Goal: Use online tool/utility: Utilize a website feature to perform a specific function

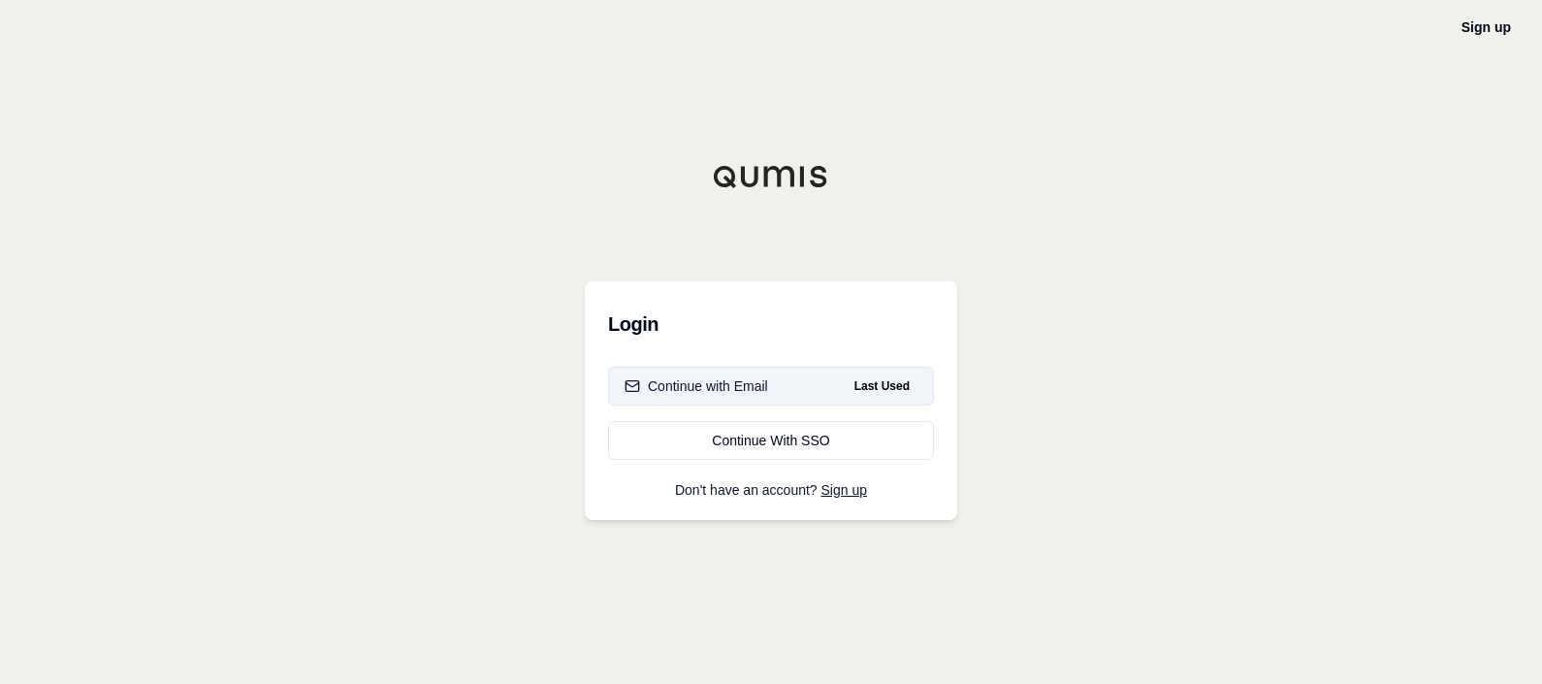
click at [798, 383] on button "Continue with Email Last Used" at bounding box center [771, 386] width 326 height 39
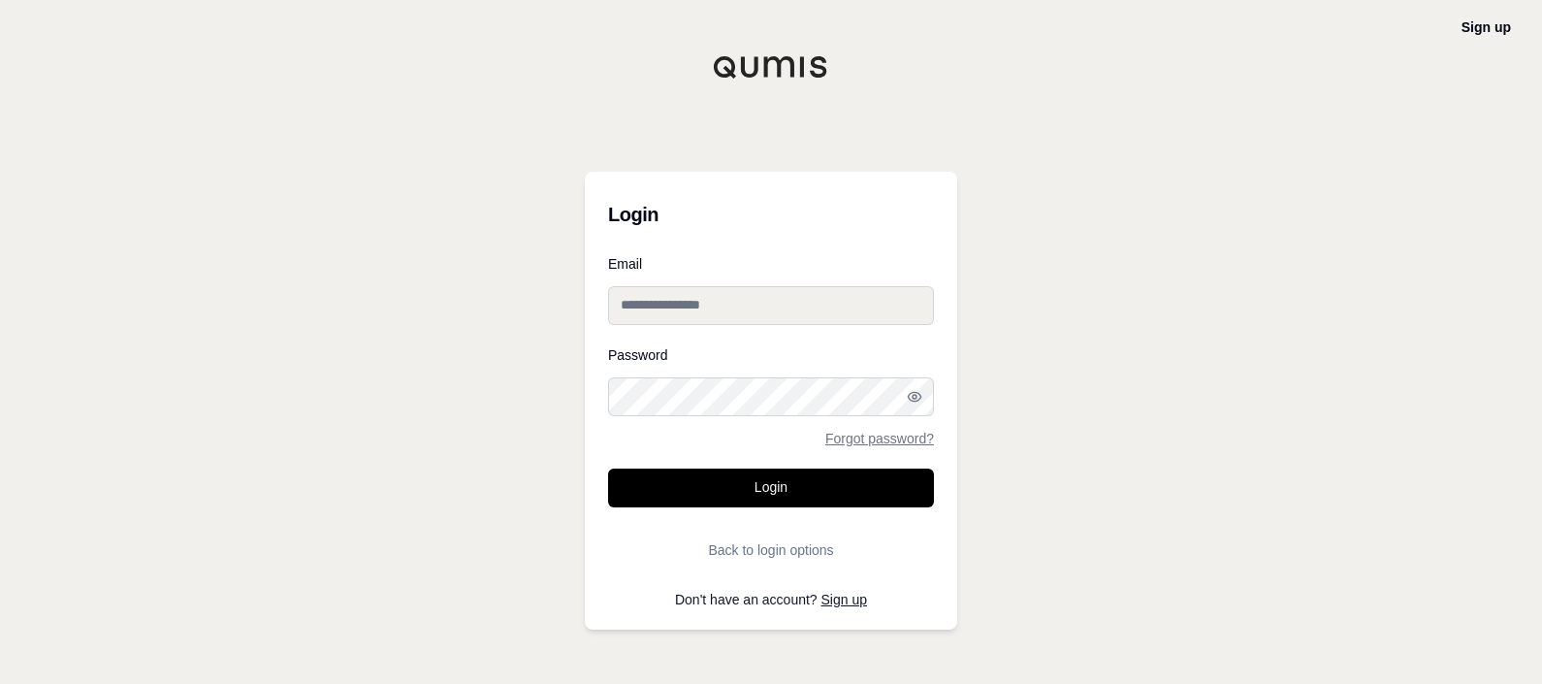
type input "**********"
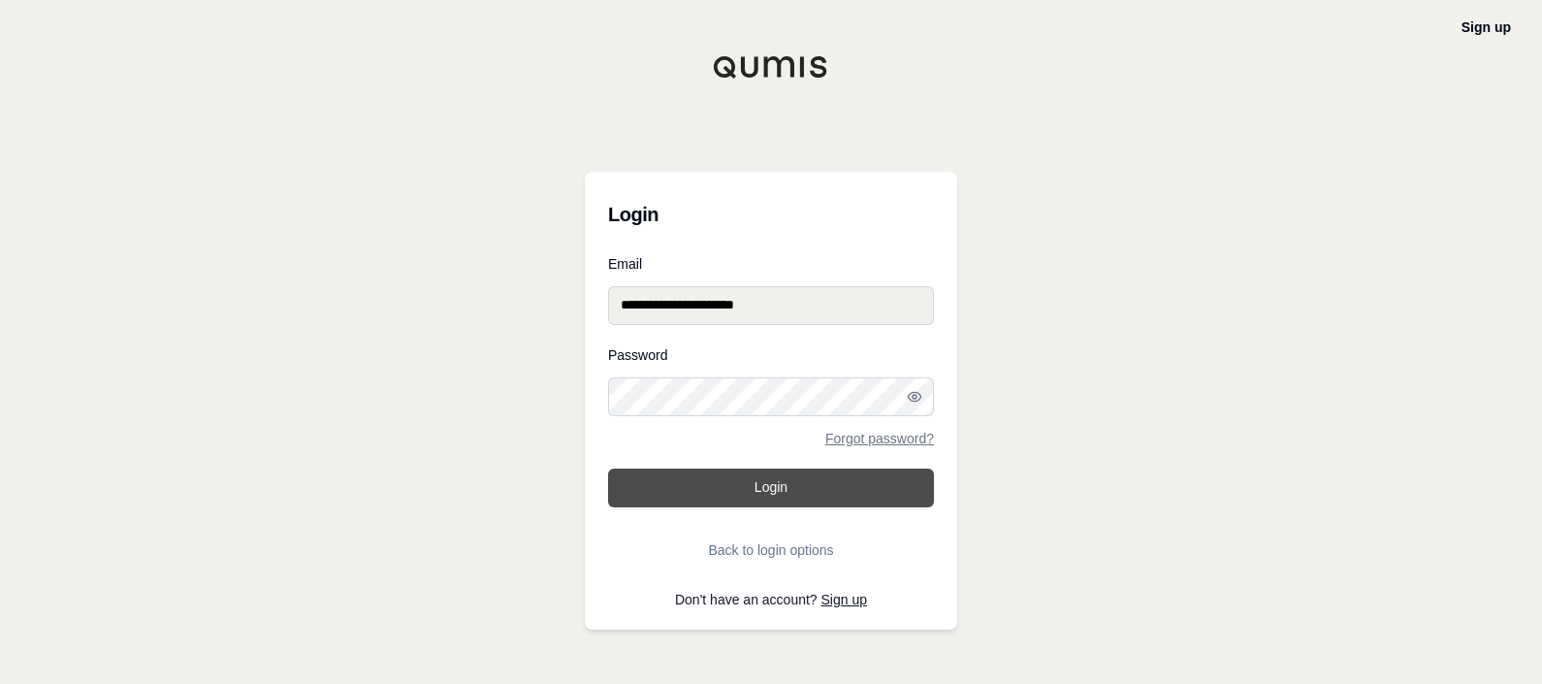
click at [748, 472] on button "Login" at bounding box center [771, 487] width 326 height 39
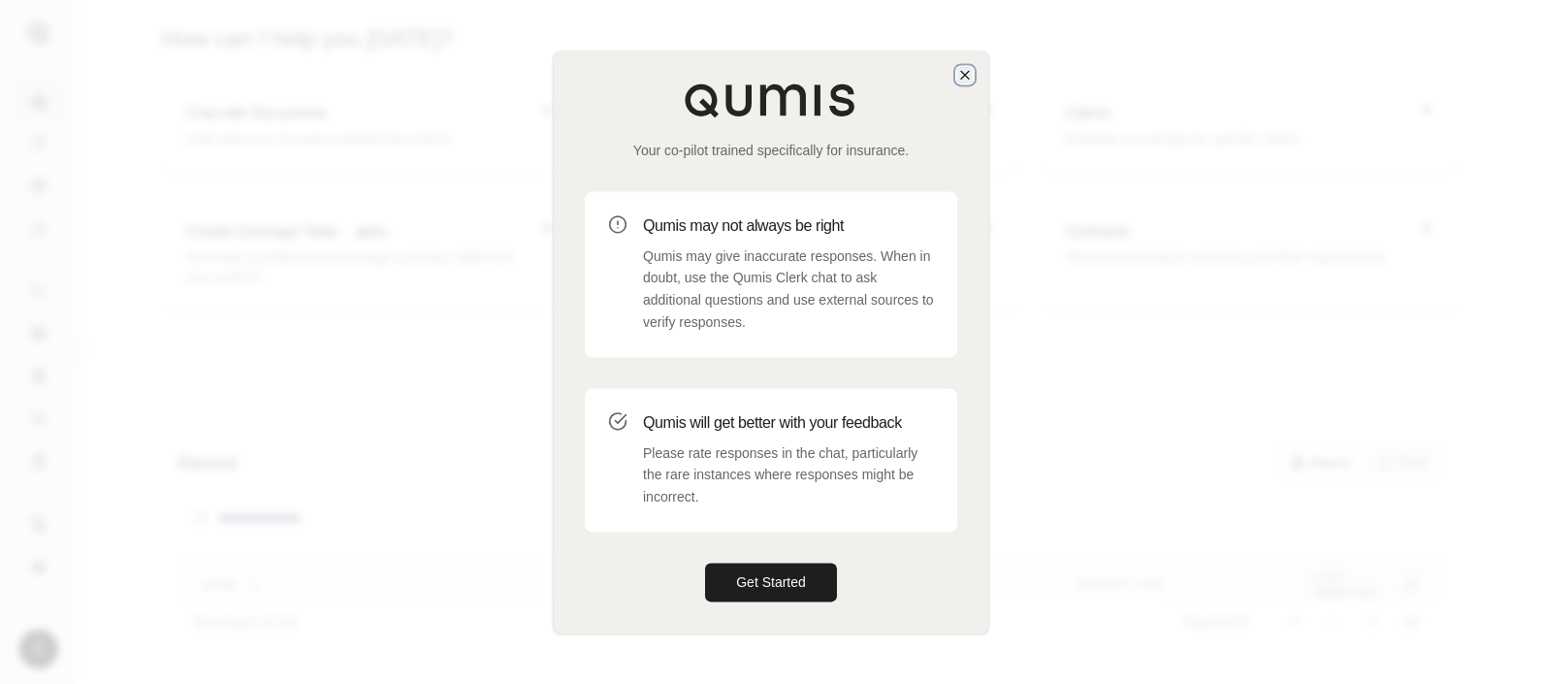
click at [968, 78] on icon "button" at bounding box center [965, 75] width 8 height 8
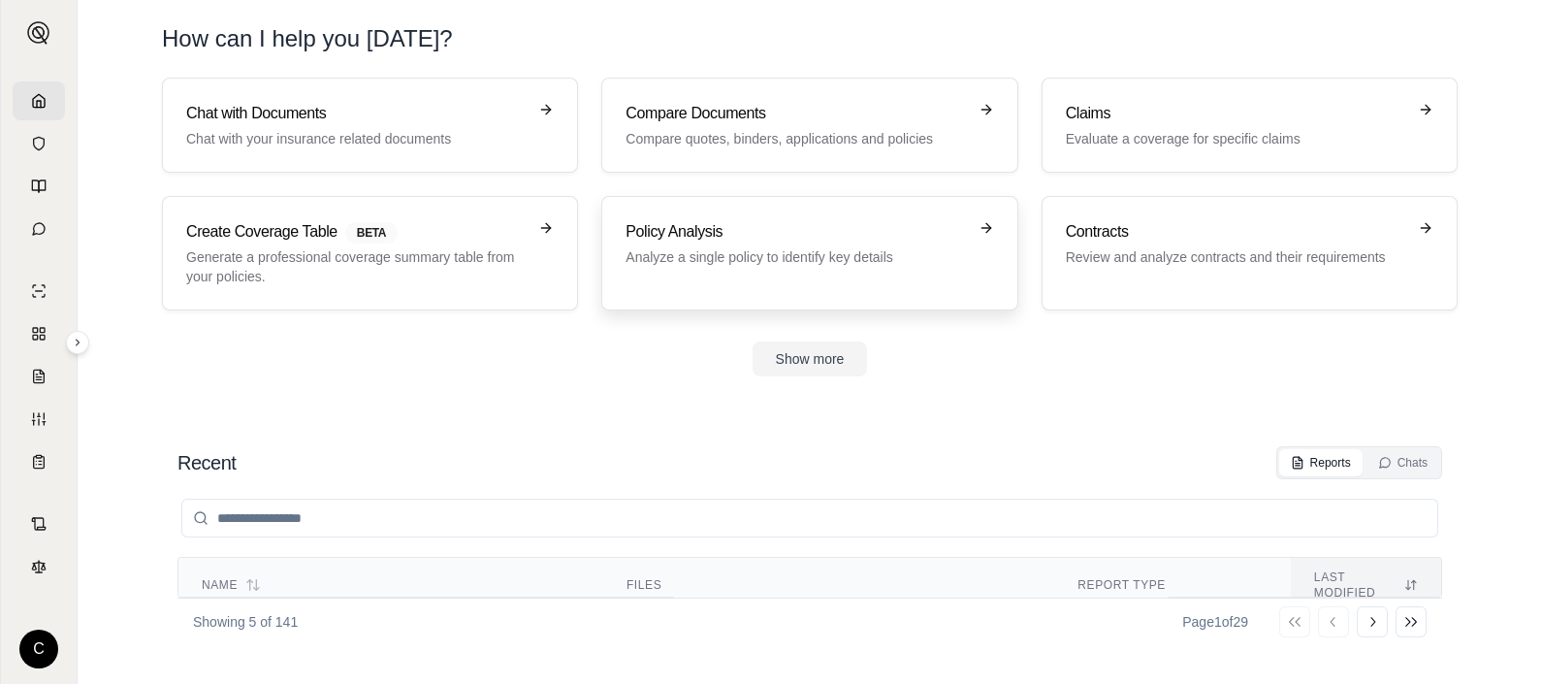
click at [659, 271] on div "Policy Analysis Analyze a single policy to identify key details" at bounding box center [810, 253] width 368 height 66
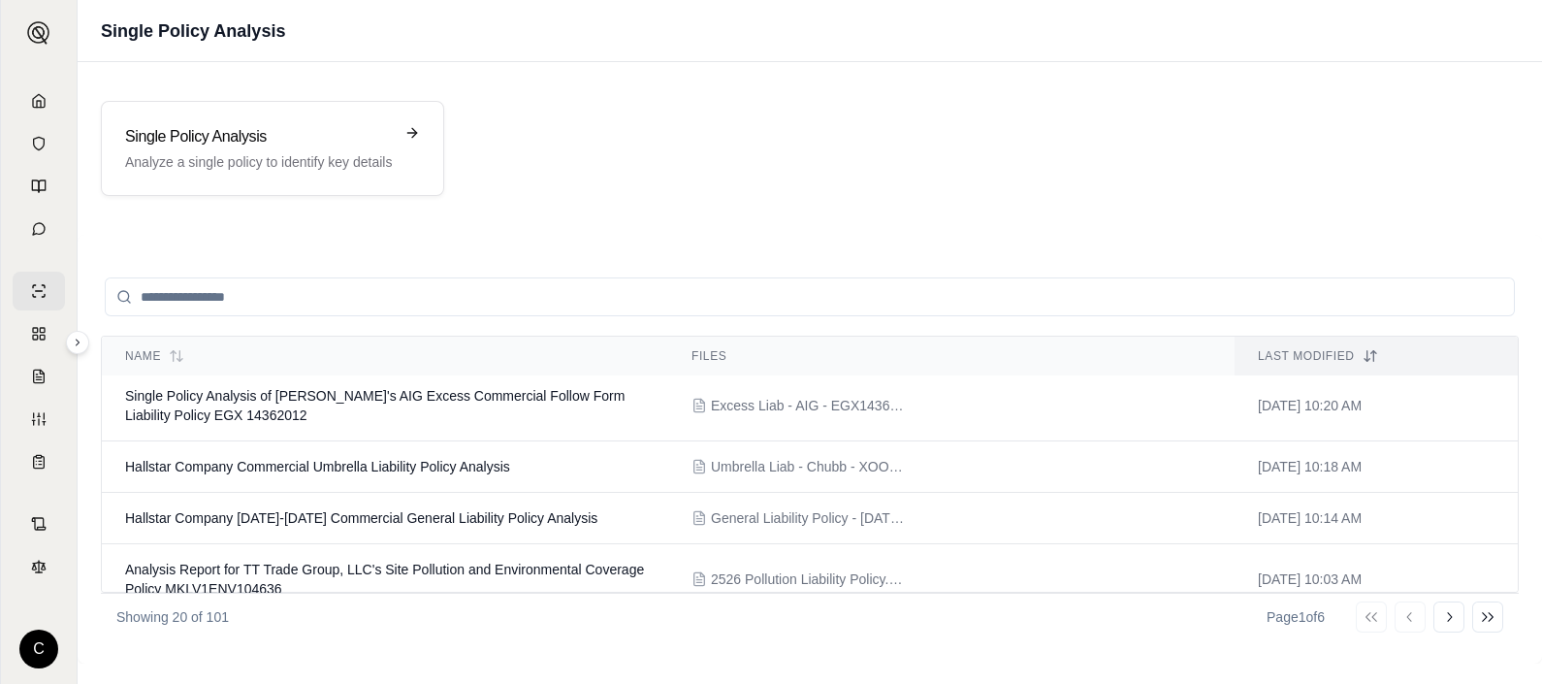
scroll to position [387, 0]
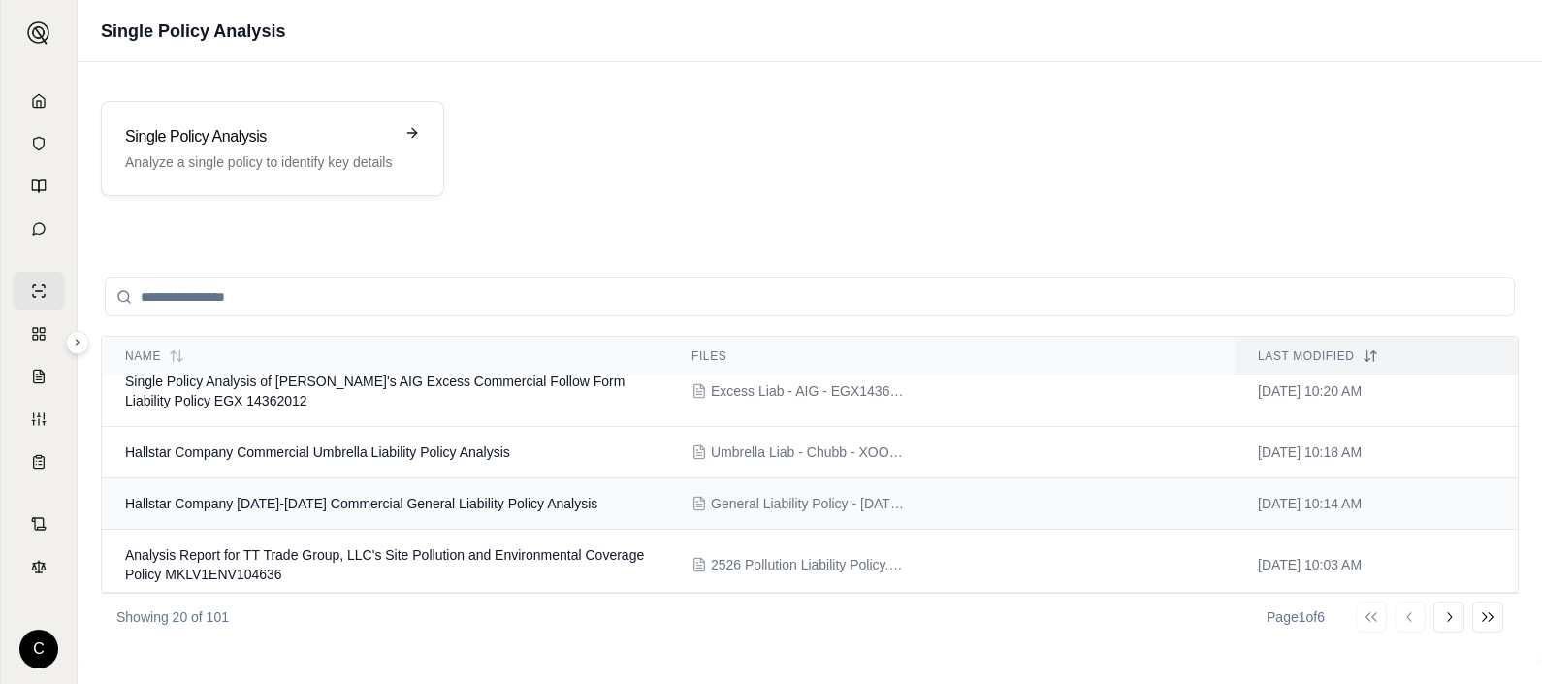
click at [724, 478] on td "General Liability Policy - [DATE]-[DATE] - Chubb.pdf" at bounding box center [951, 503] width 566 height 51
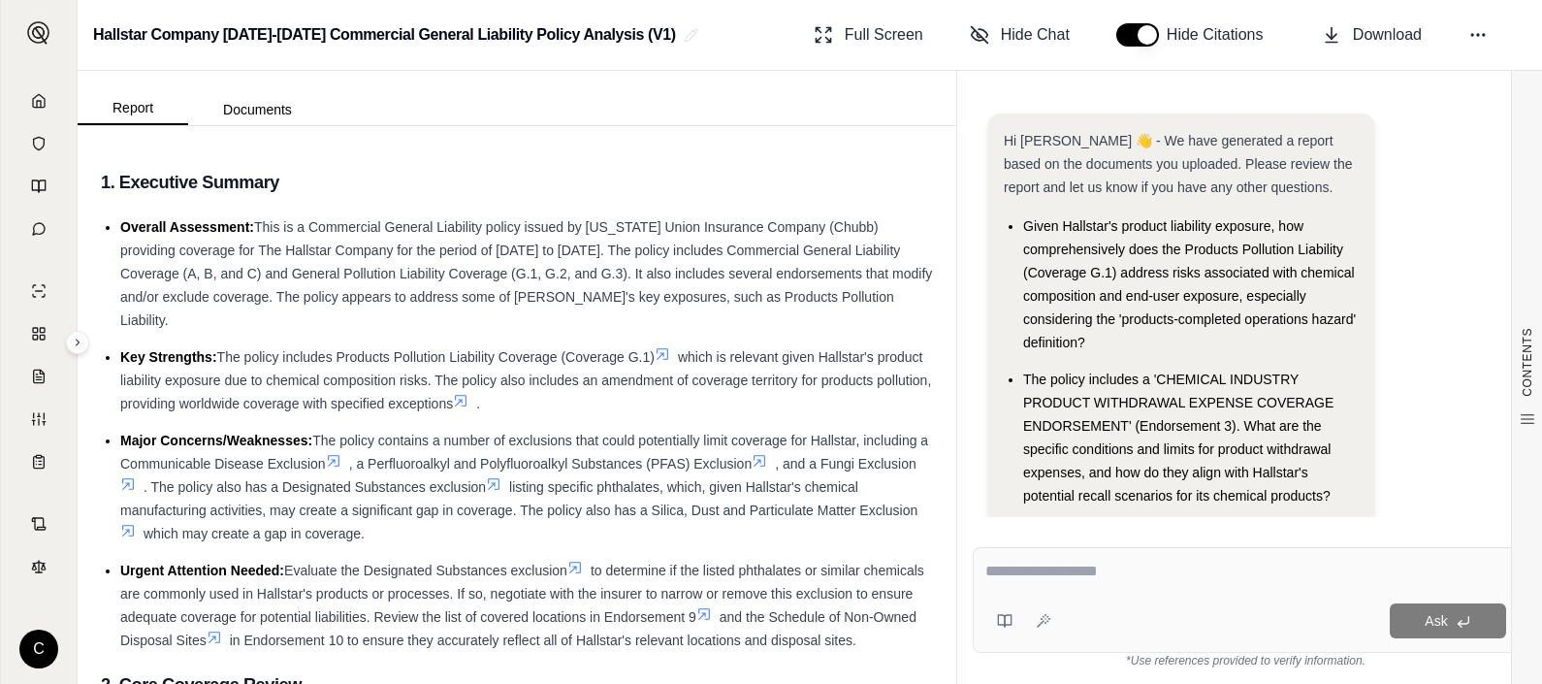
scroll to position [52, 0]
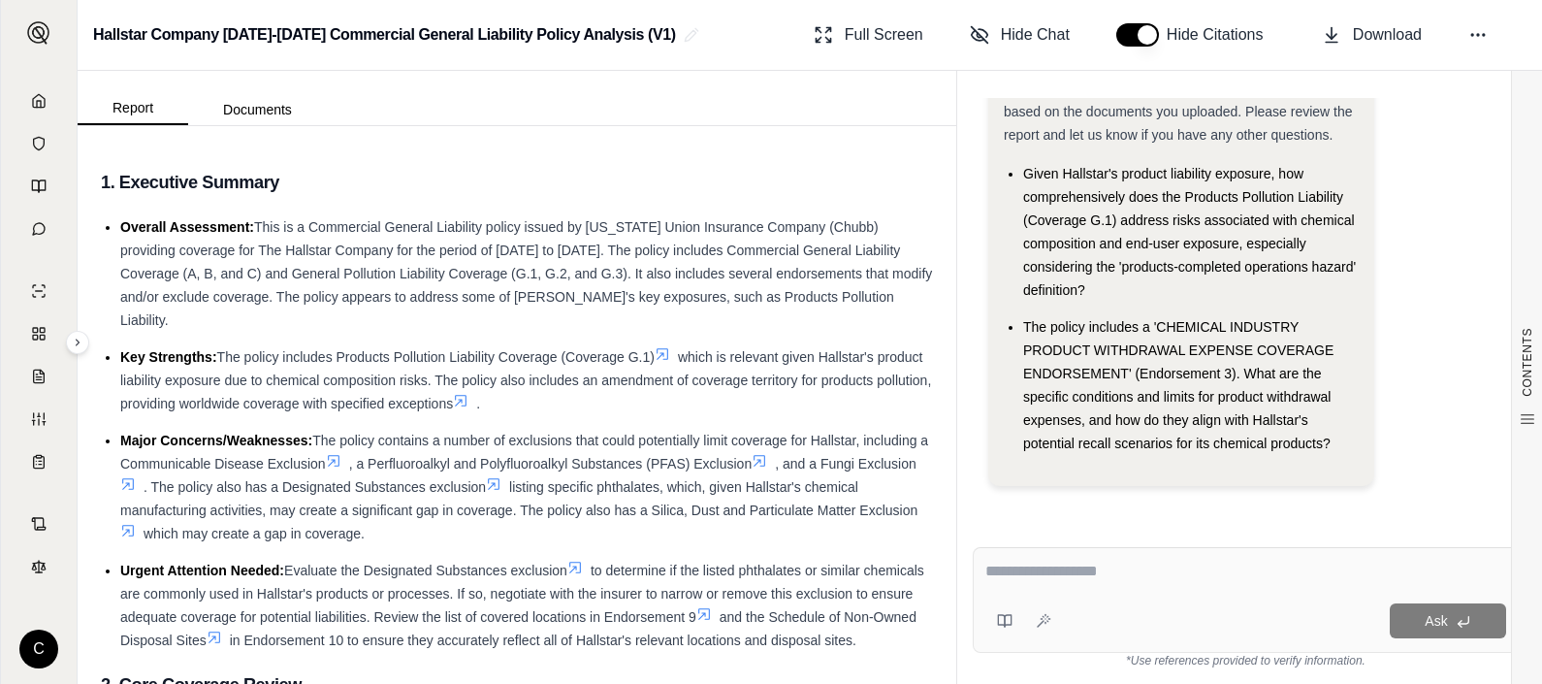
click at [1119, 579] on textarea at bounding box center [1245, 571] width 521 height 23
type textarea "**********"
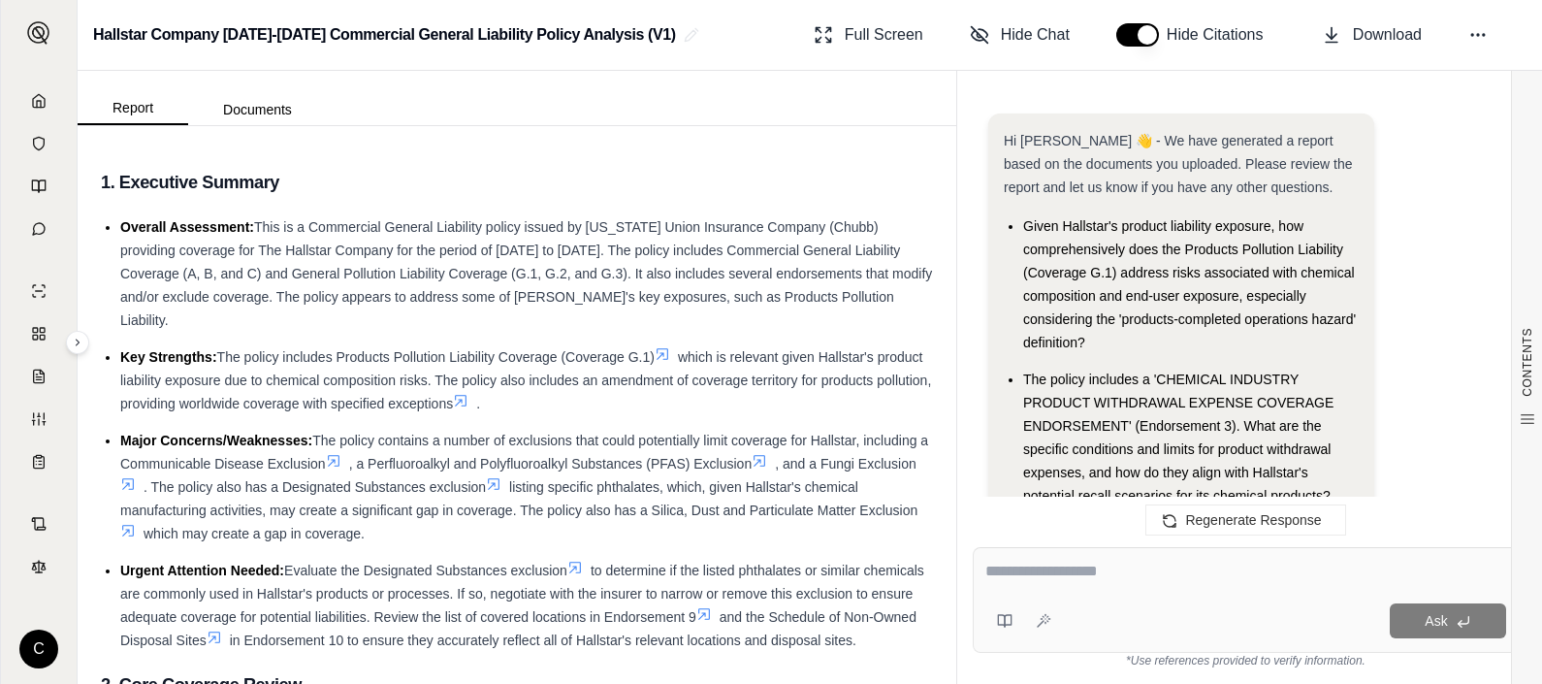
scroll to position [2989, 0]
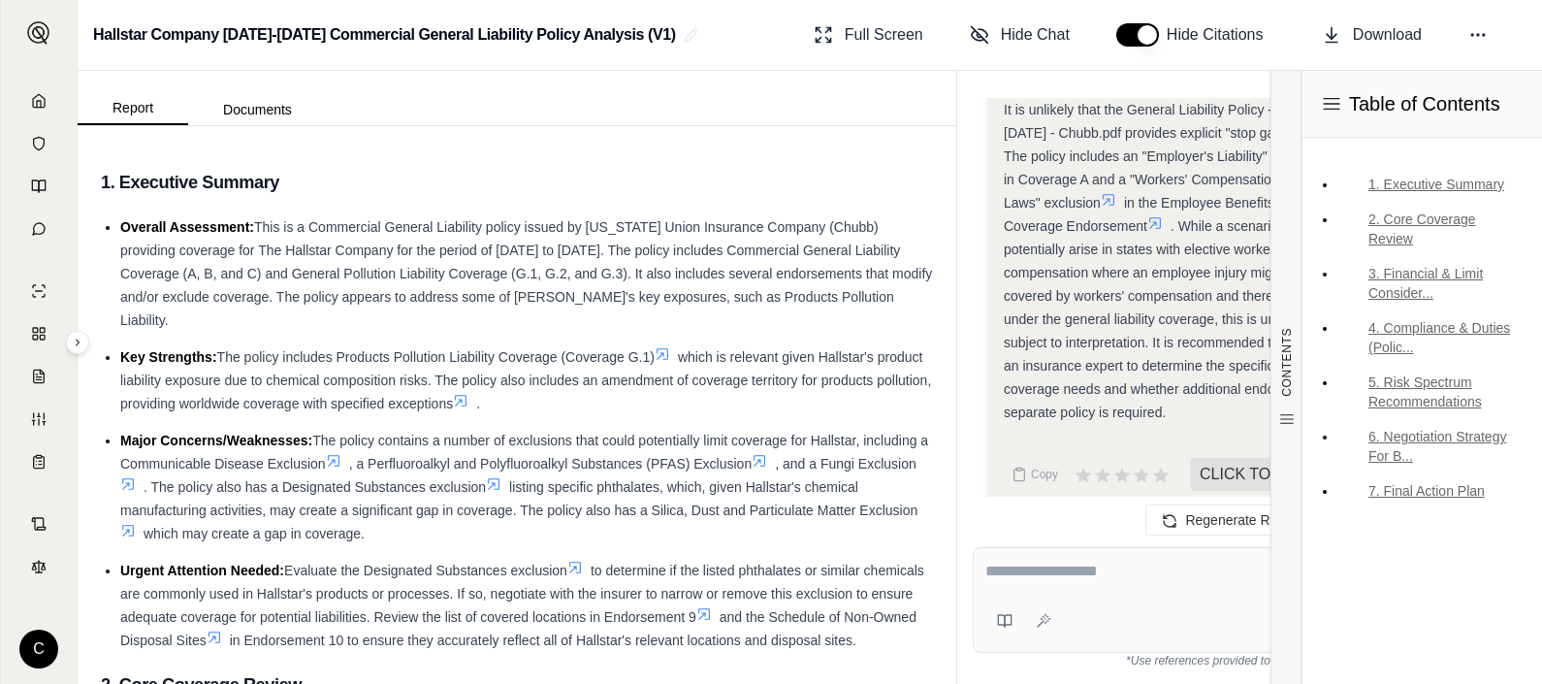
click at [1172, 272] on span ". While a scenario could potentially arise in states with elective workers' com…" at bounding box center [1165, 260] width 322 height 85
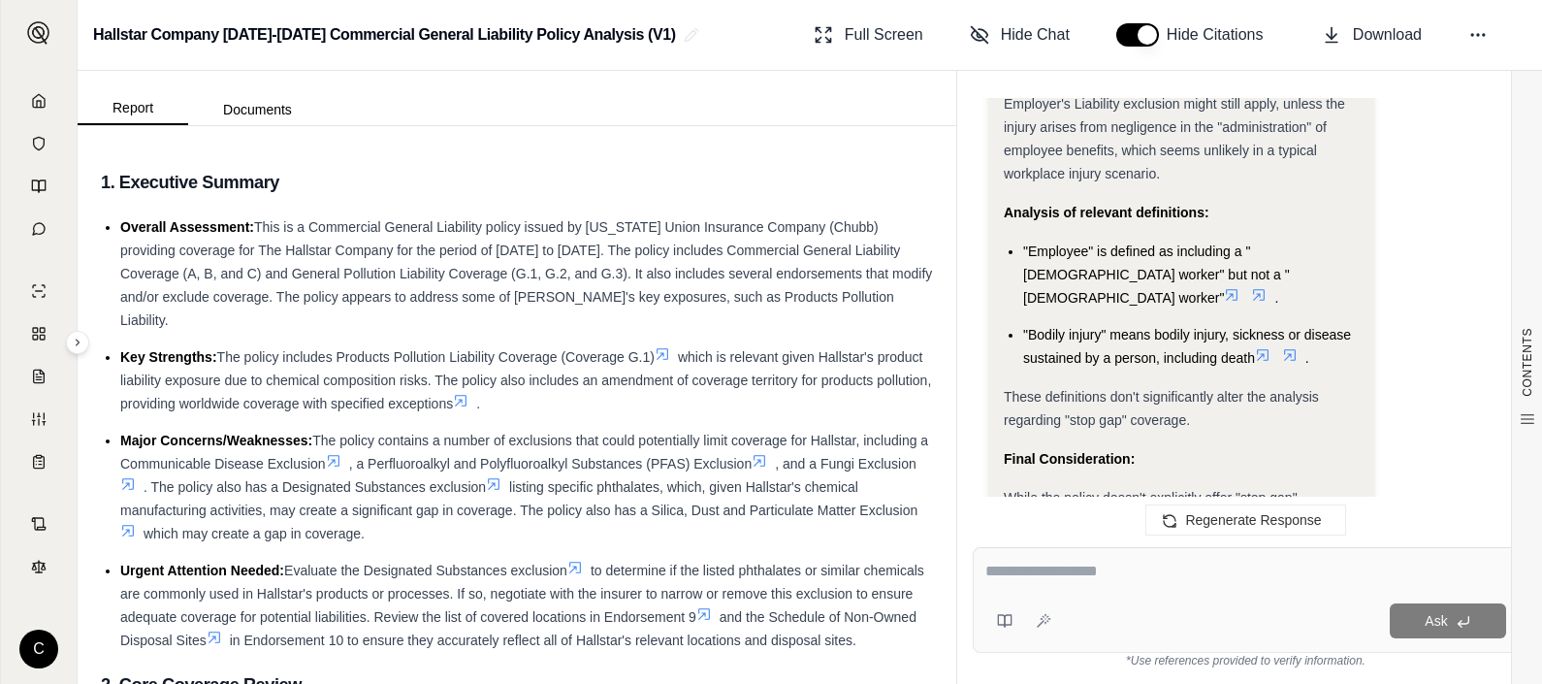
scroll to position [2359, 0]
click at [1181, 560] on textarea at bounding box center [1245, 571] width 521 height 23
click at [669, 354] on icon at bounding box center [663, 354] width 16 height 16
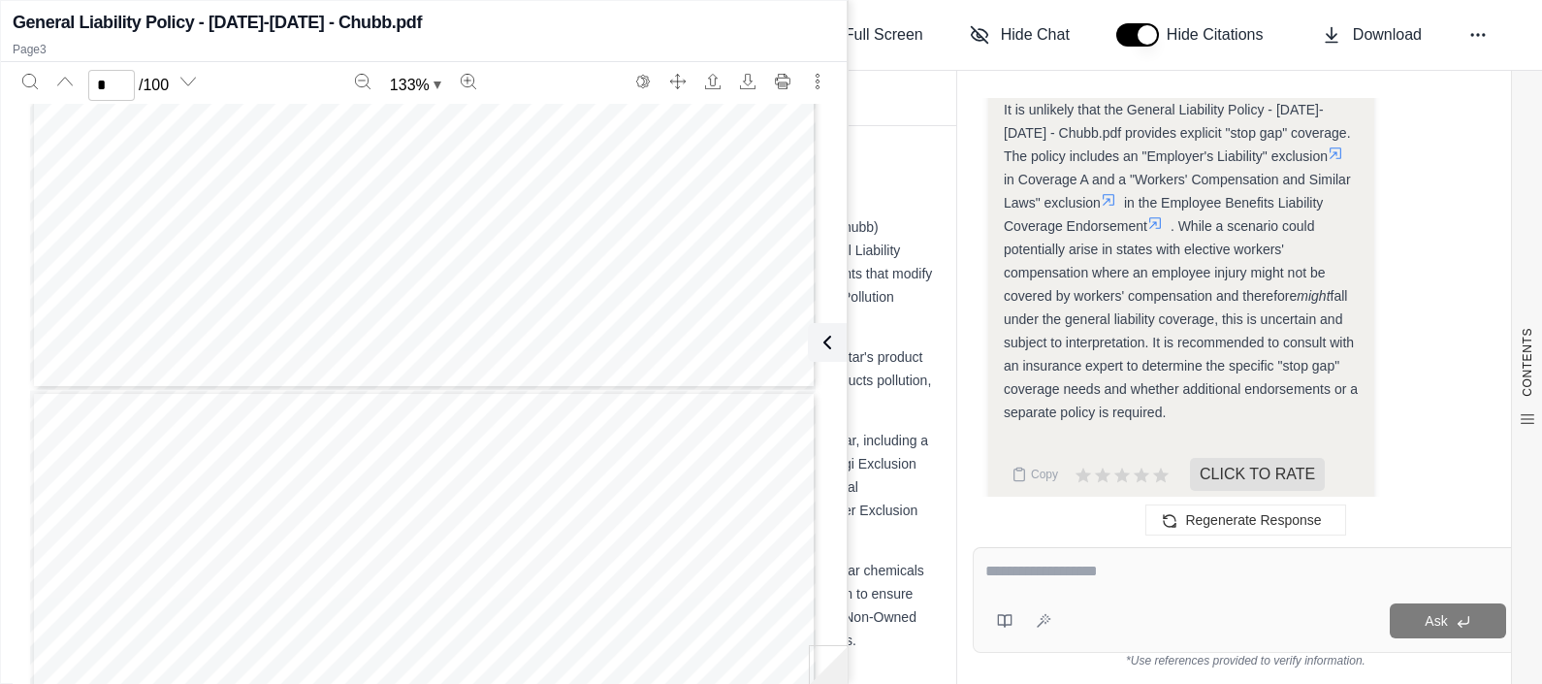
scroll to position [3655, 0]
type input "**"
click at [1195, 218] on span ". While a scenario could potentially arise in states with elective workers' com…" at bounding box center [1165, 260] width 322 height 85
click at [1083, 581] on textarea at bounding box center [1245, 571] width 521 height 23
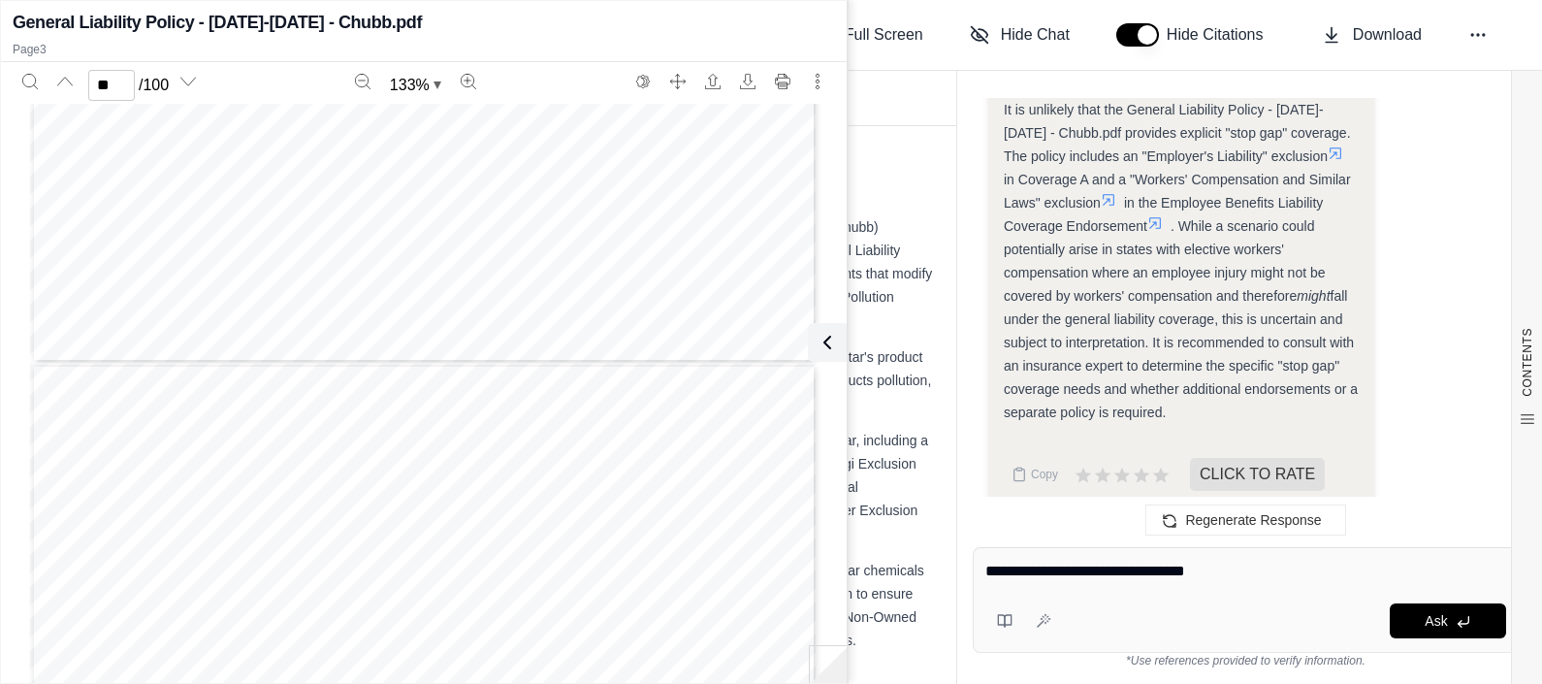
type textarea "**********"
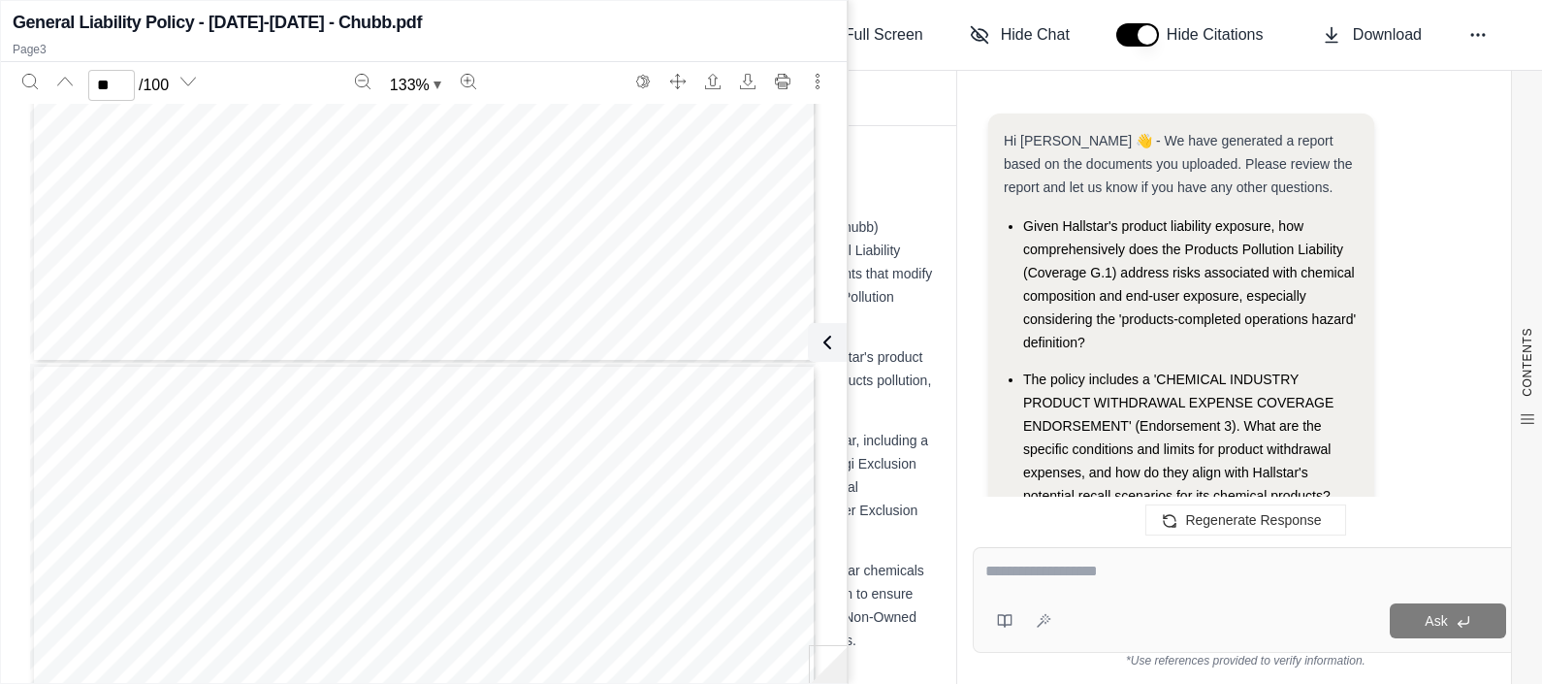
scroll to position [6238, 0]
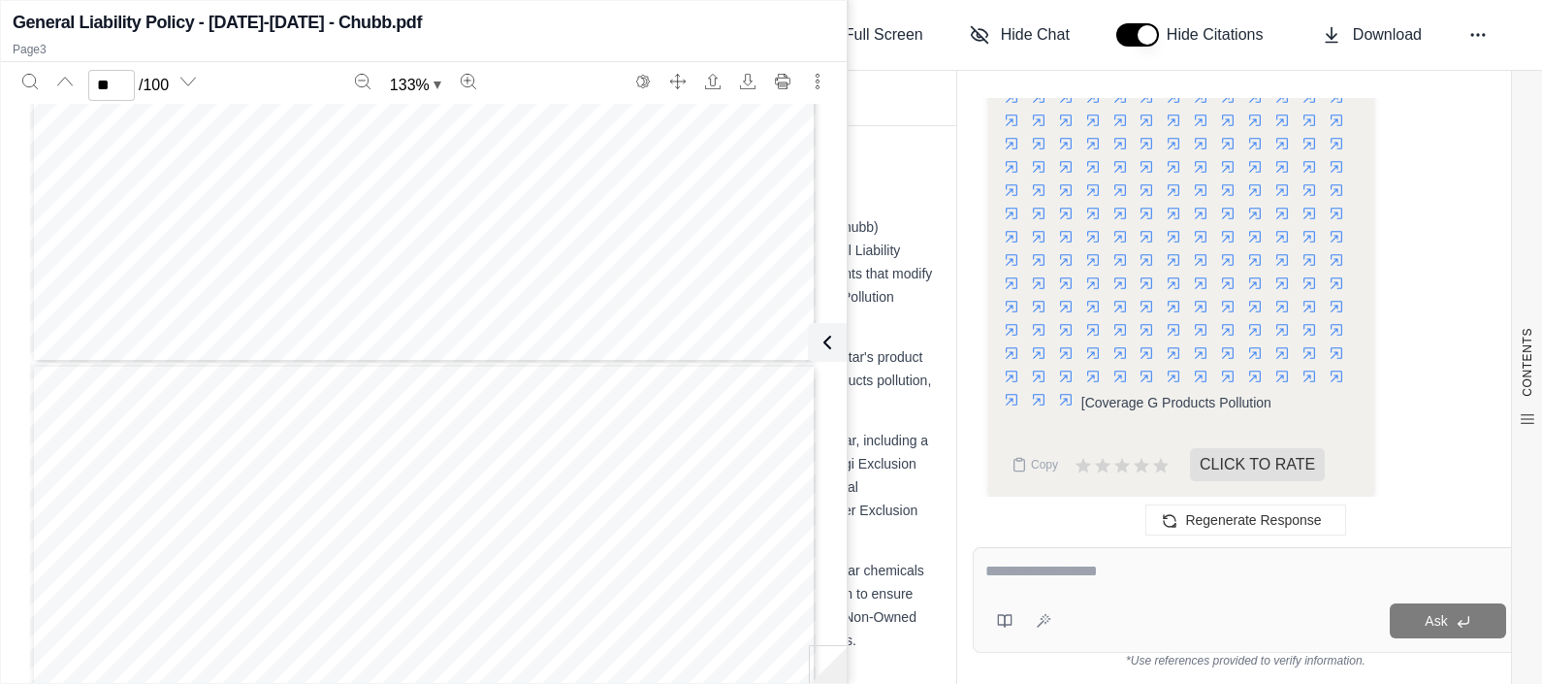
click at [1080, 536] on div "Regenerate Response" at bounding box center [1245, 520] width 577 height 47
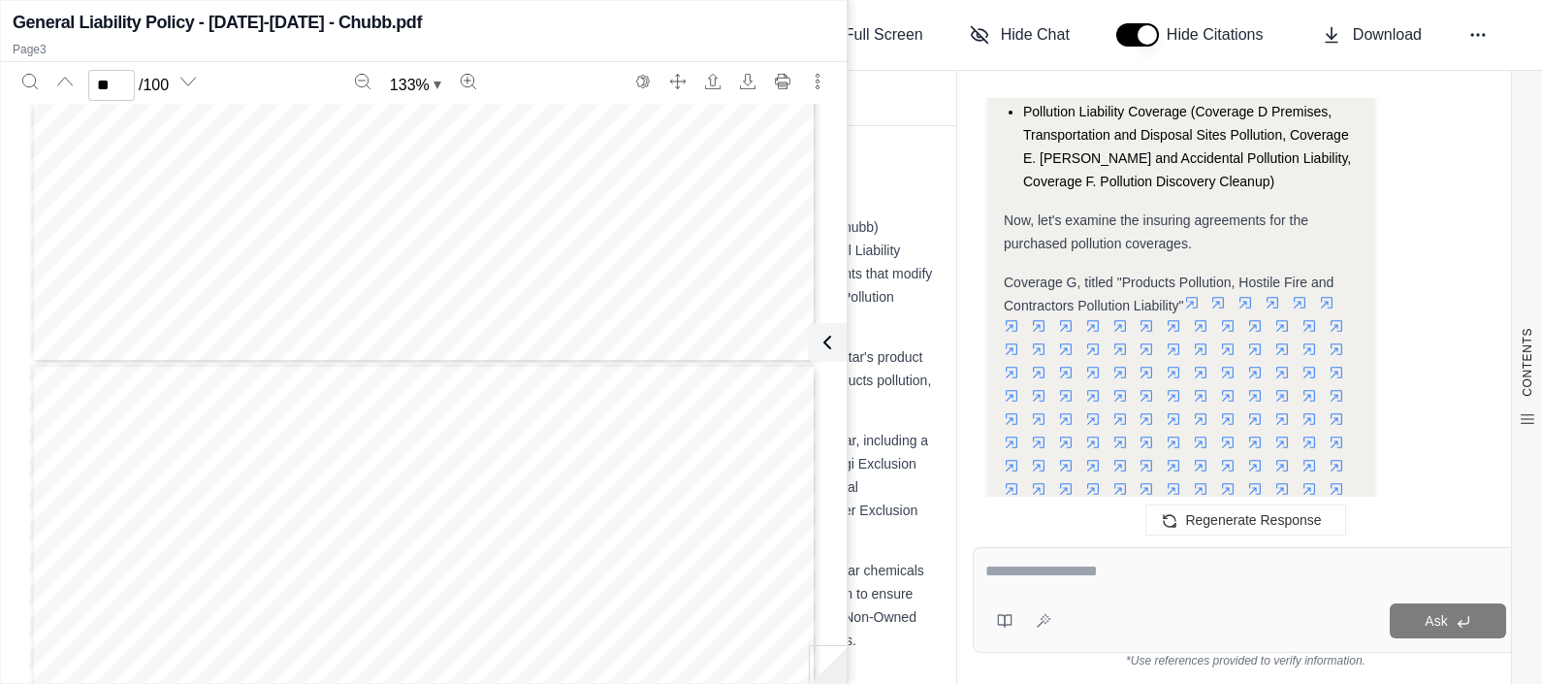
scroll to position [4638, 0]
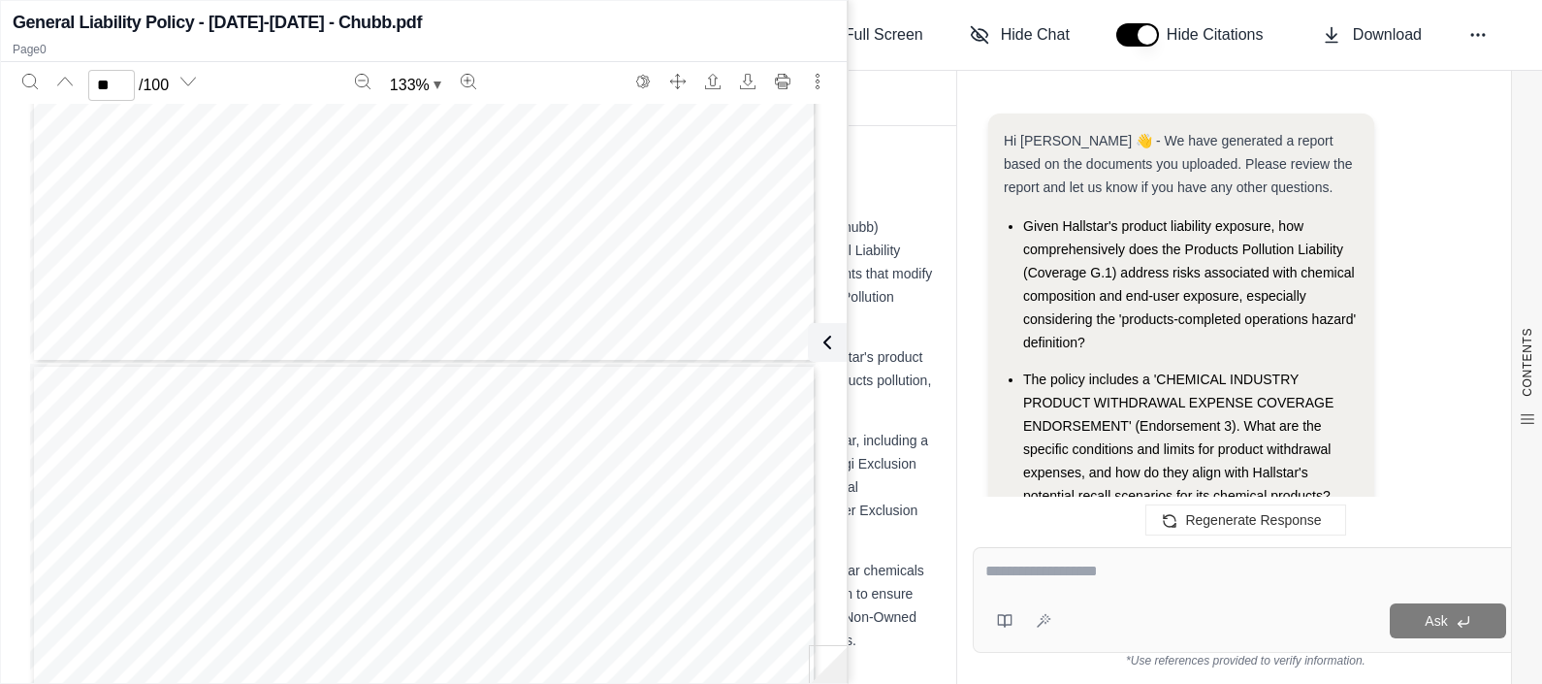
scroll to position [6398, 0]
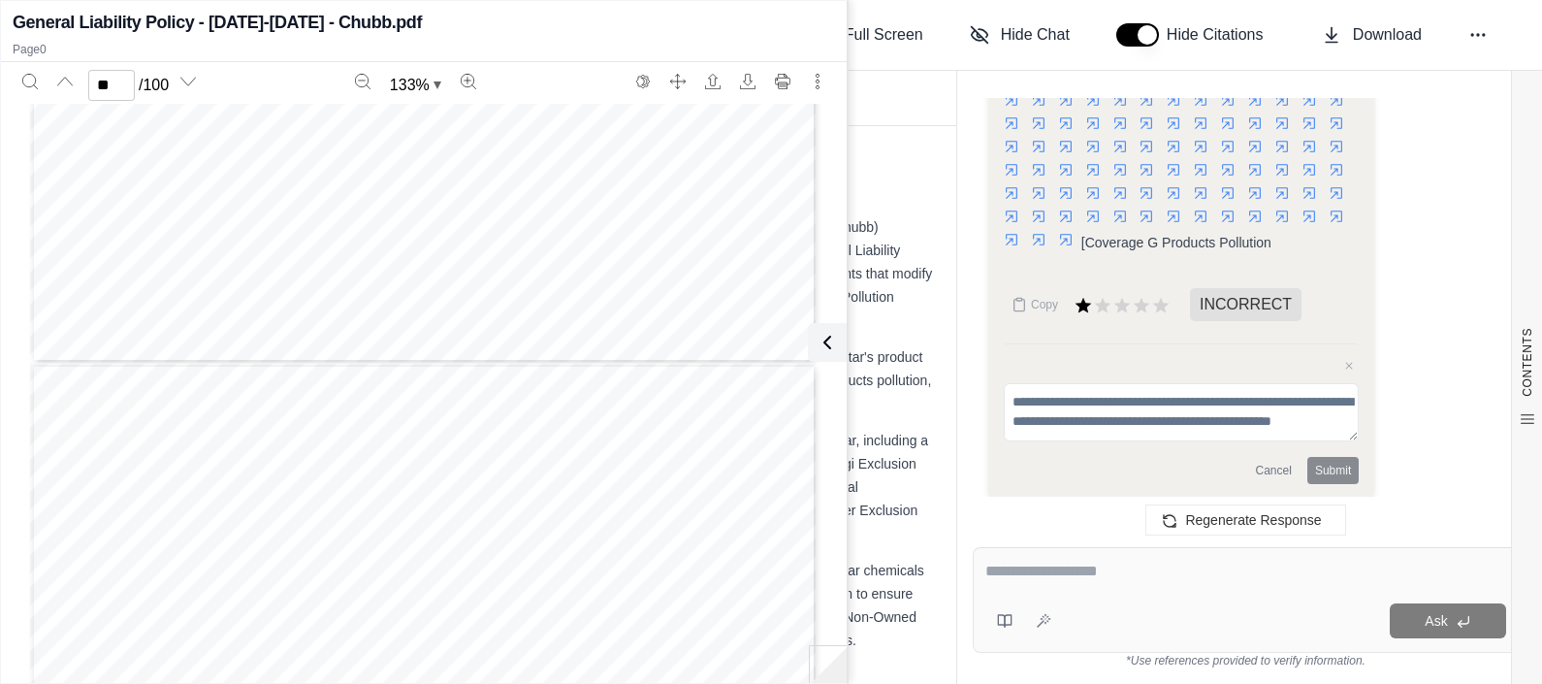
click at [1126, 321] on div "Copy INCORRECT Close feedback Cancel Submit" at bounding box center [1181, 384] width 355 height 199
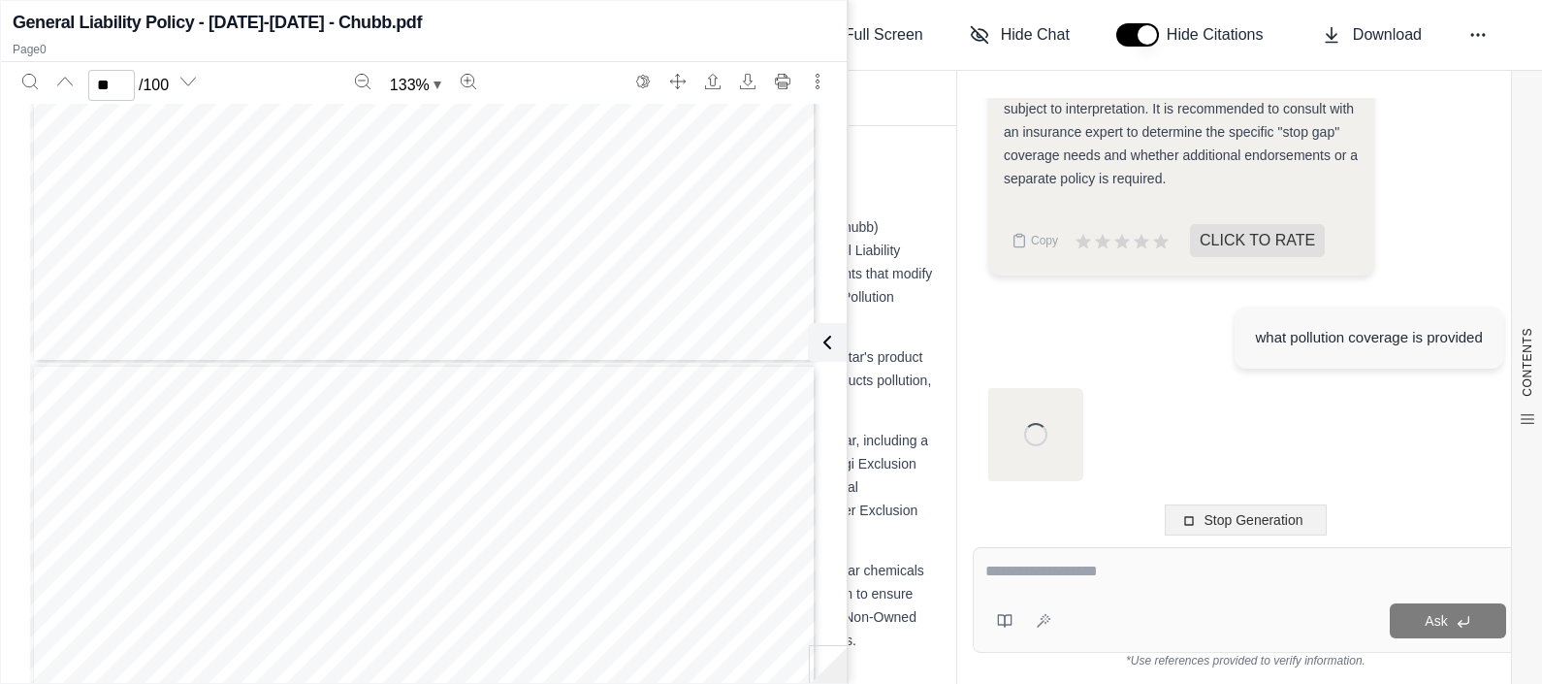
scroll to position [2989, 0]
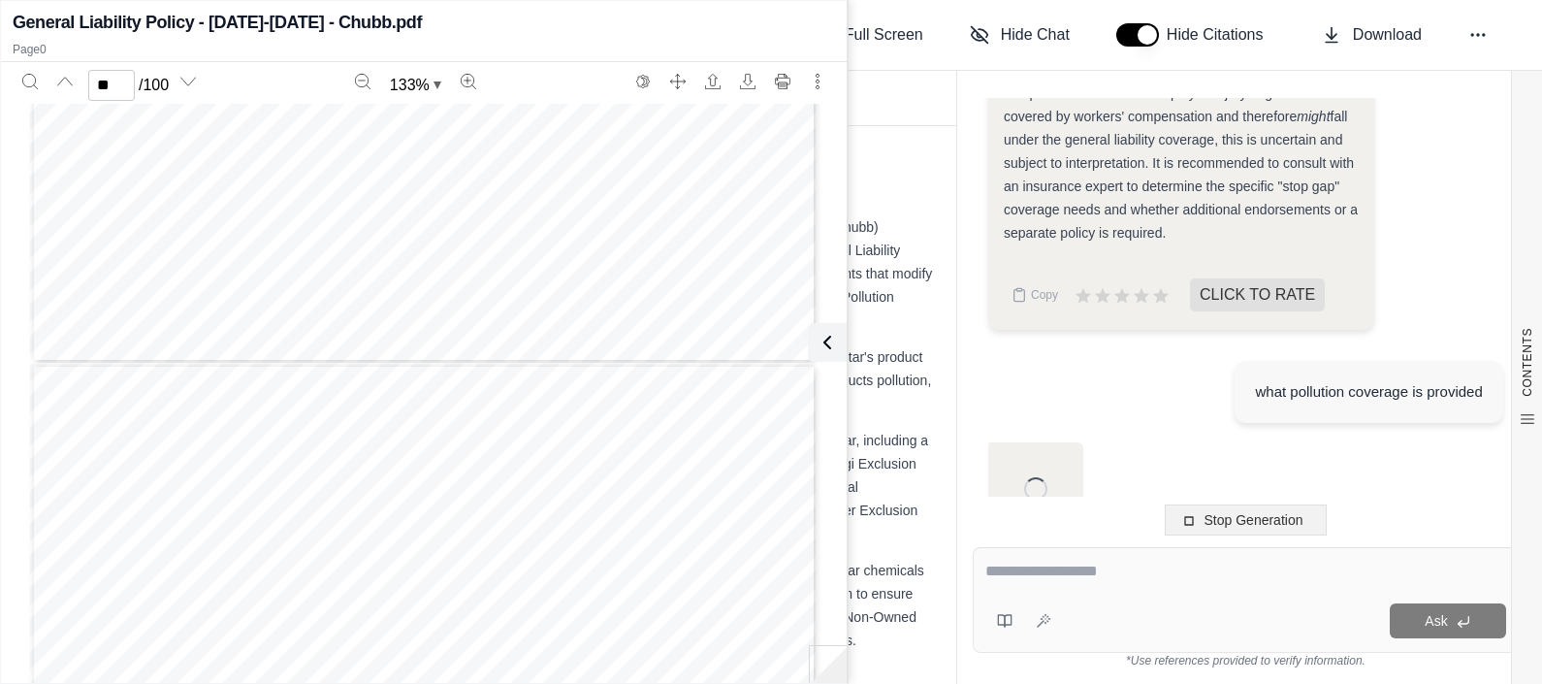
click at [1238, 507] on button "Stop Generation" at bounding box center [1246, 519] width 163 height 31
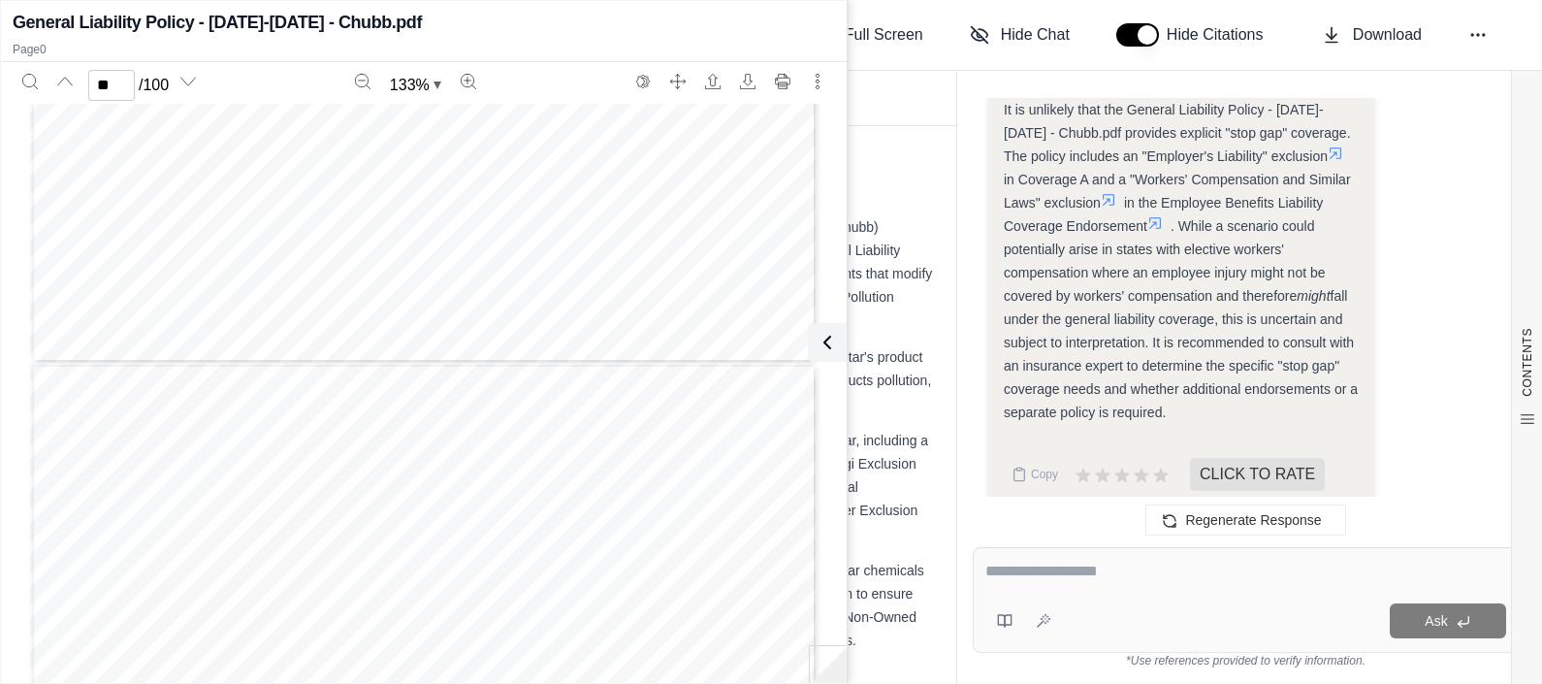
click at [1176, 391] on div "It is unlikely that the General Liability Policy - [DATE]-[DATE] - Chubb.pdf pr…" at bounding box center [1181, 261] width 355 height 326
click at [1149, 572] on textarea at bounding box center [1245, 571] width 521 height 23
click at [1124, 596] on div "Ask" at bounding box center [1246, 600] width 546 height 106
click at [1122, 566] on textarea at bounding box center [1245, 571] width 521 height 23
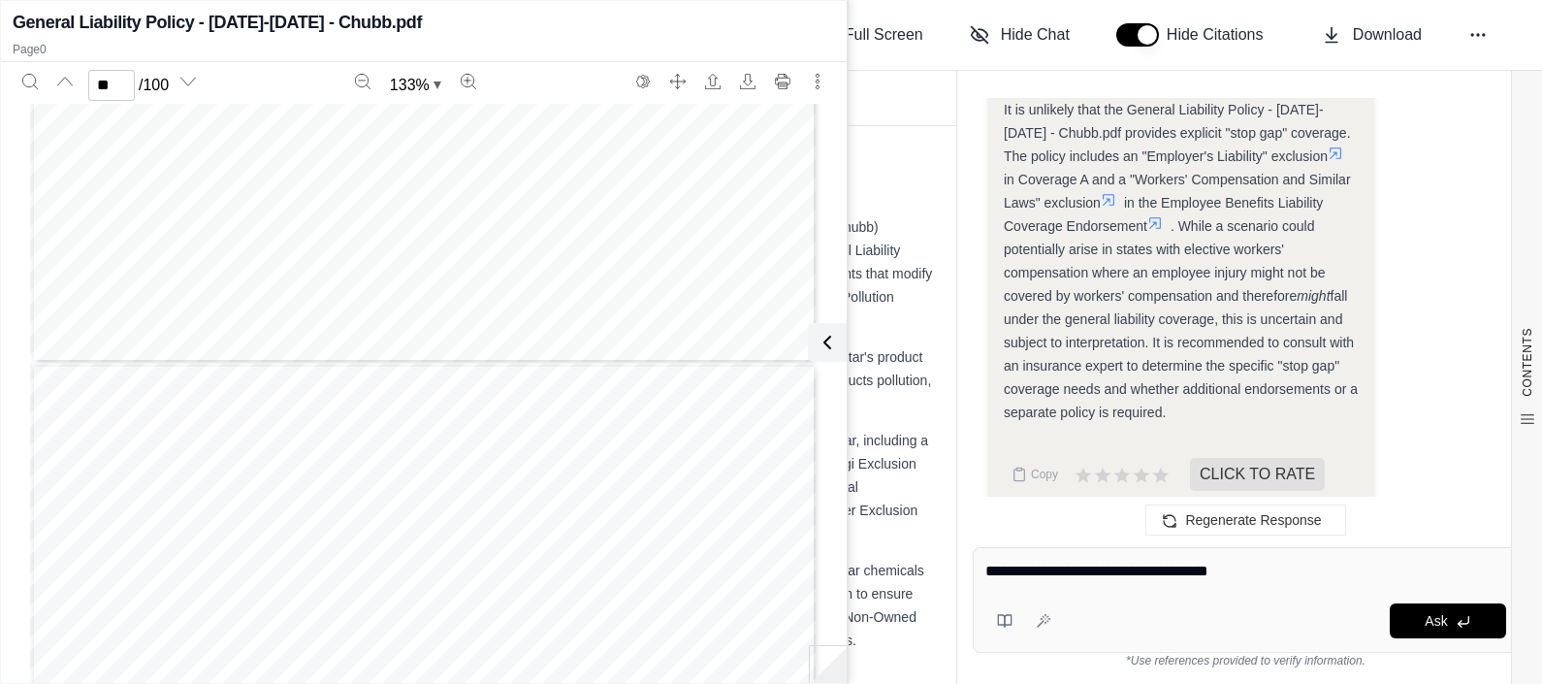
type textarea "**********"
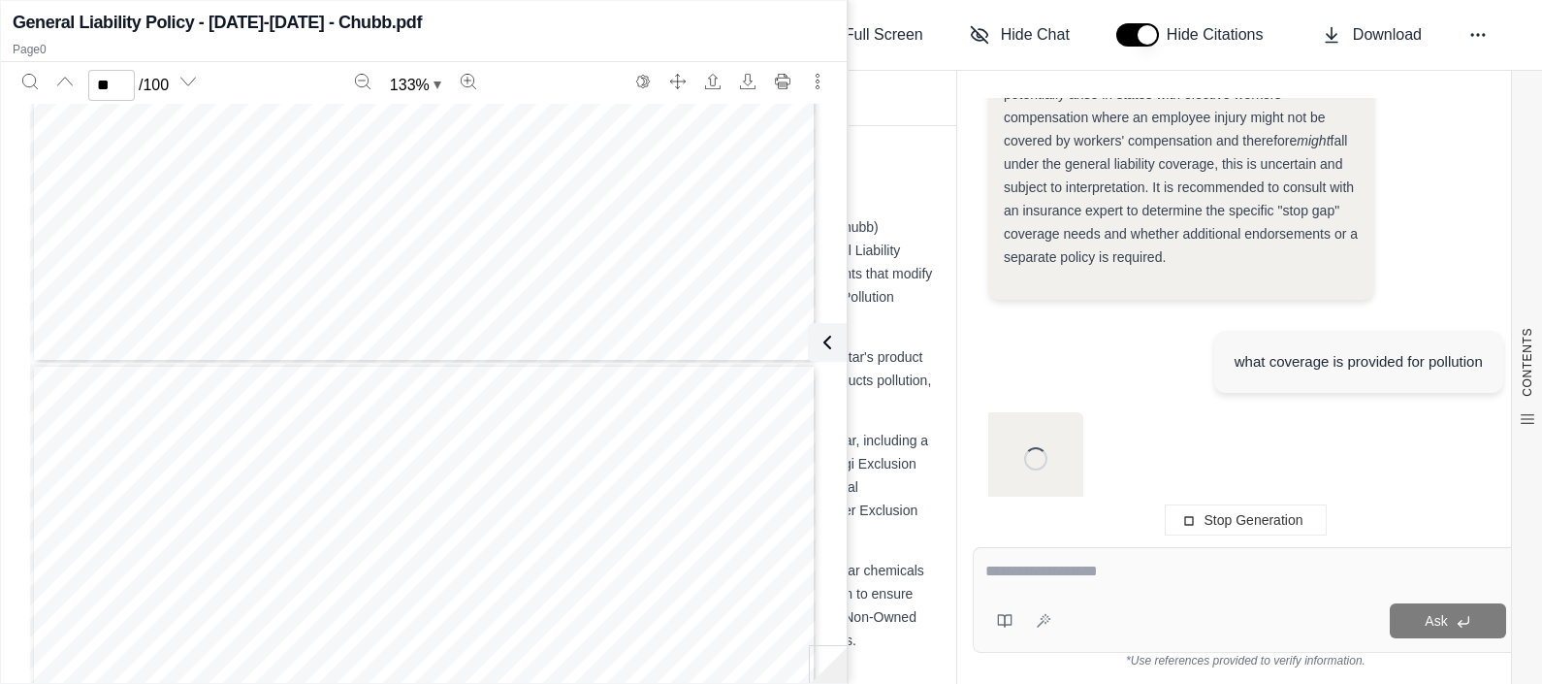
scroll to position [3144, 0]
click at [886, 189] on h3 "1. Executive Summary" at bounding box center [517, 182] width 832 height 35
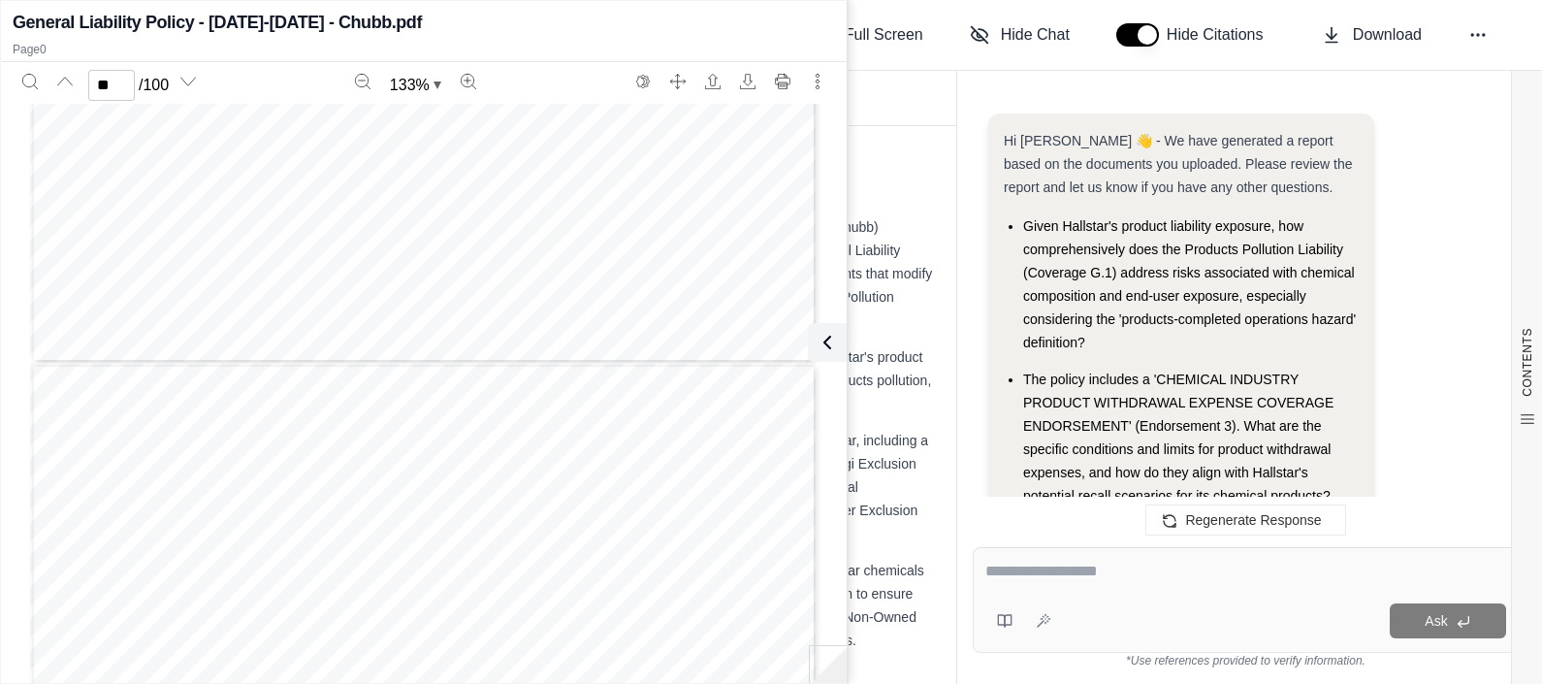
scroll to position [6629, 0]
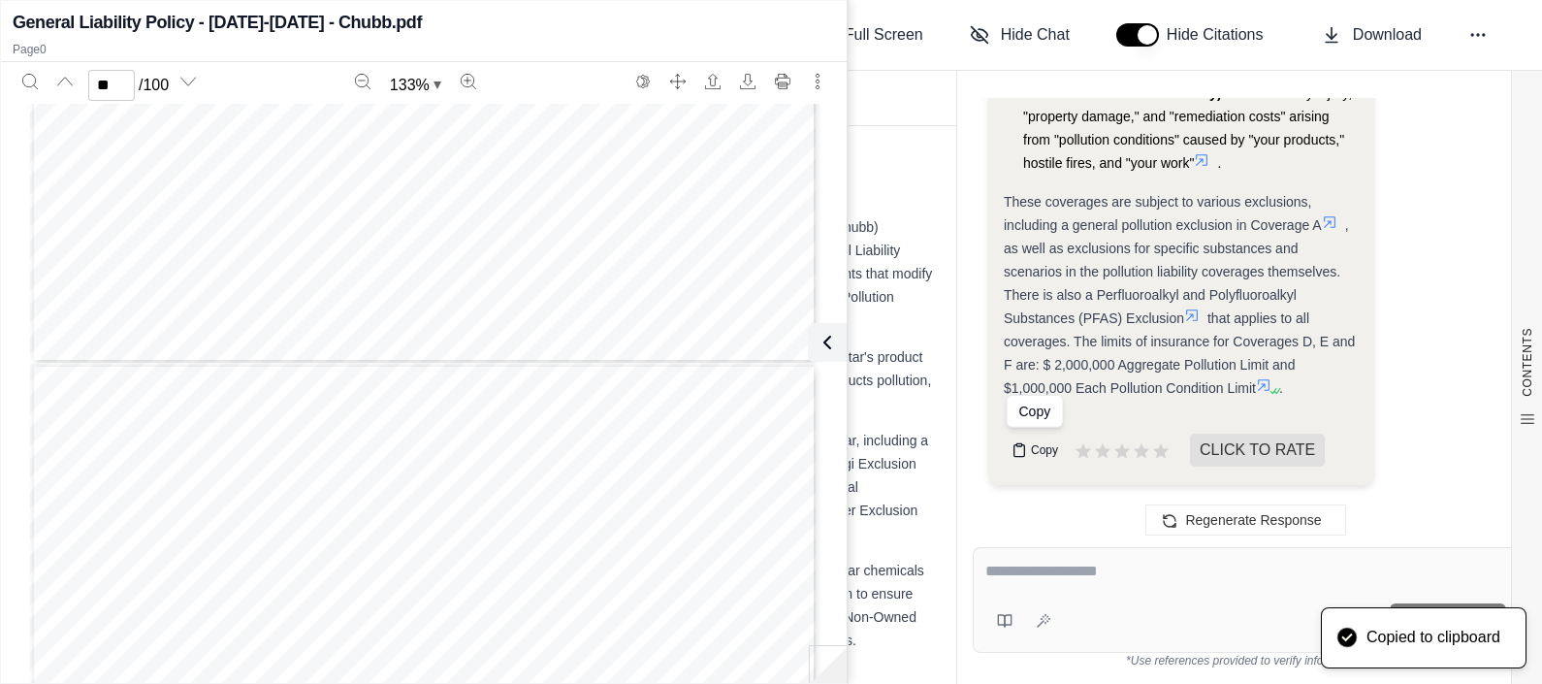
click at [1027, 450] on button "Copy" at bounding box center [1035, 450] width 62 height 39
